Goal: Navigation & Orientation: Find specific page/section

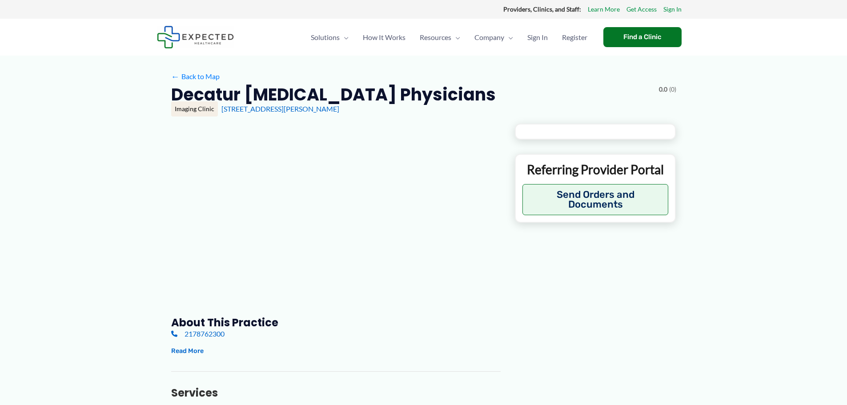
type input "**********"
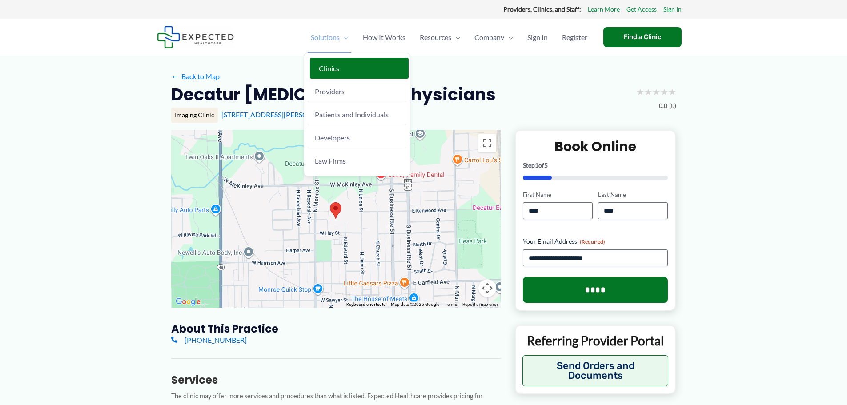
click at [329, 69] on span "Clinics" at bounding box center [329, 68] width 20 height 8
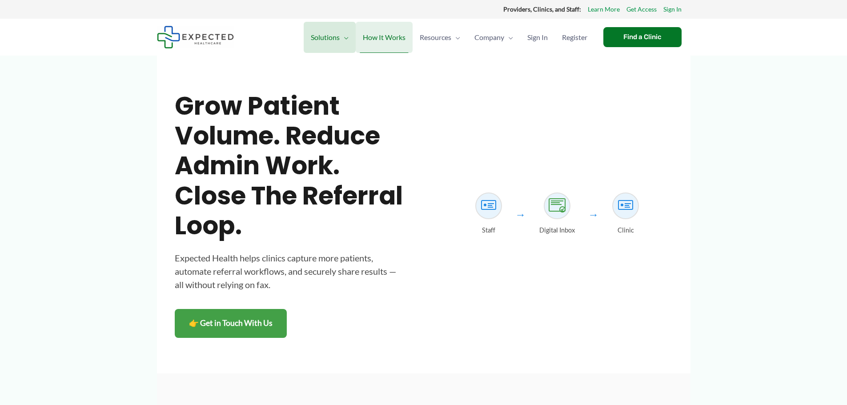
click at [385, 30] on span "How It Works" at bounding box center [384, 37] width 43 height 31
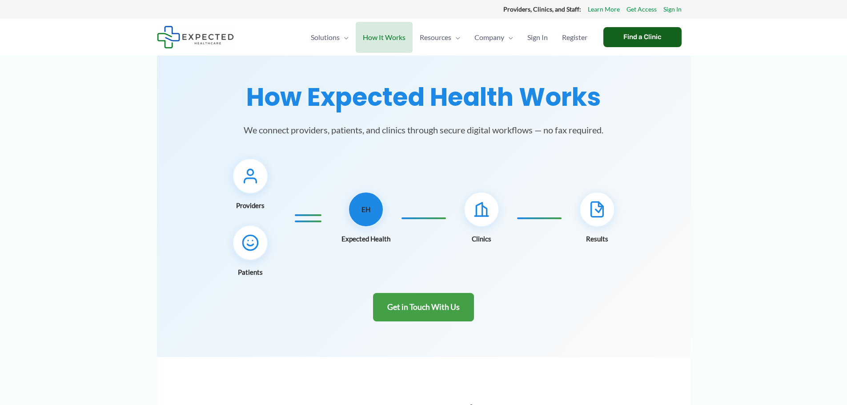
click at [650, 40] on div "Find a Clinic" at bounding box center [642, 37] width 78 height 20
